Goal: Task Accomplishment & Management: Manage account settings

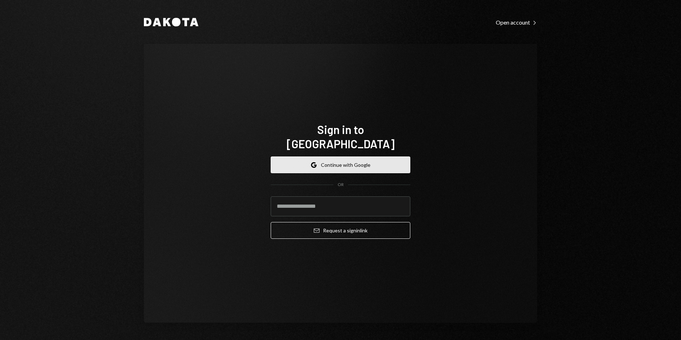
click at [325, 159] on button "Google Continue with Google" at bounding box center [341, 164] width 140 height 17
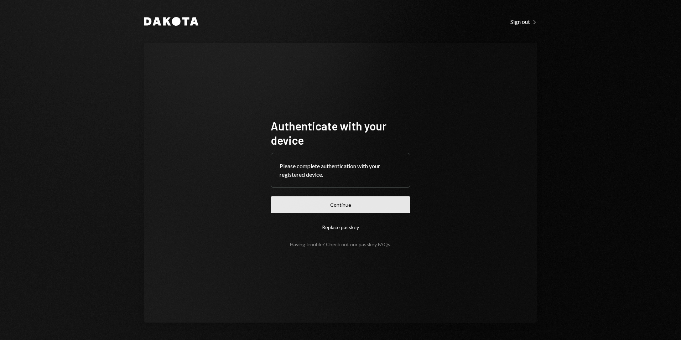
click at [376, 207] on button "Continue" at bounding box center [341, 204] width 140 height 17
